Goal: Task Accomplishment & Management: Complete application form

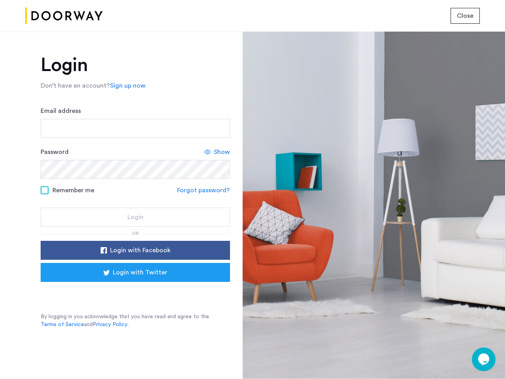
click at [465, 16] on span "Close" at bounding box center [465, 15] width 17 height 9
click at [126, 86] on link "Sign up now" at bounding box center [128, 85] width 36 height 9
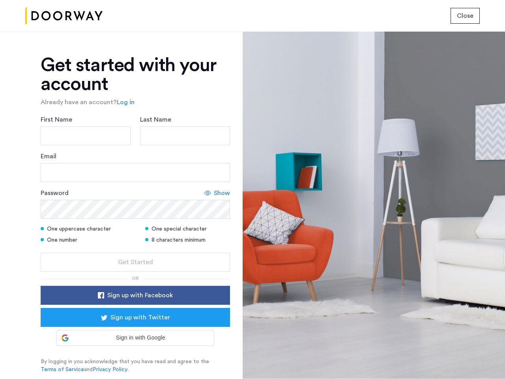
click at [217, 152] on div "Email" at bounding box center [135, 166] width 189 height 30
click at [205, 190] on icon at bounding box center [207, 193] width 6 height 6
click at [135, 250] on form "First Name Last Name Email Password Show One uppercase character One special ch…" at bounding box center [135, 193] width 189 height 157
click at [135, 272] on div "Get started with your account Already have an account? Log in First Name Last N…" at bounding box center [135, 215] width 189 height 318
click at [484, 359] on div at bounding box center [374, 205] width 262 height 347
